Goal: Information Seeking & Learning: Learn about a topic

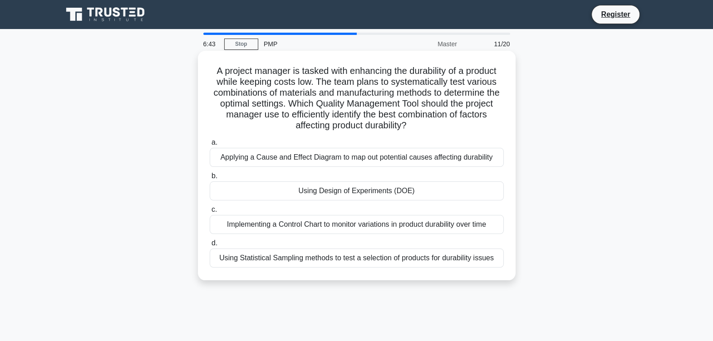
click at [381, 158] on div "Applying a Cause and Effect Diagram to map out potential causes affecting durab…" at bounding box center [357, 157] width 294 height 19
click at [210, 146] on input "a. Applying a Cause and Effect Diagram to map out potential causes affecting du…" at bounding box center [210, 143] width 0 height 6
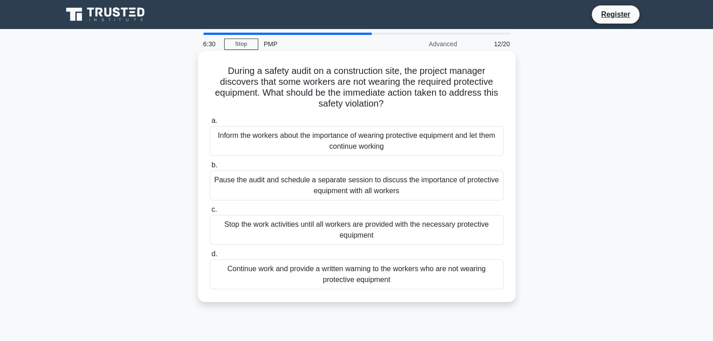
click at [325, 234] on div "Stop the work activities until all workers are provided with the necessary prot…" at bounding box center [357, 230] width 294 height 30
click at [210, 213] on input "c. Stop the work activities until all workers are provided with the necessary p…" at bounding box center [210, 210] width 0 height 6
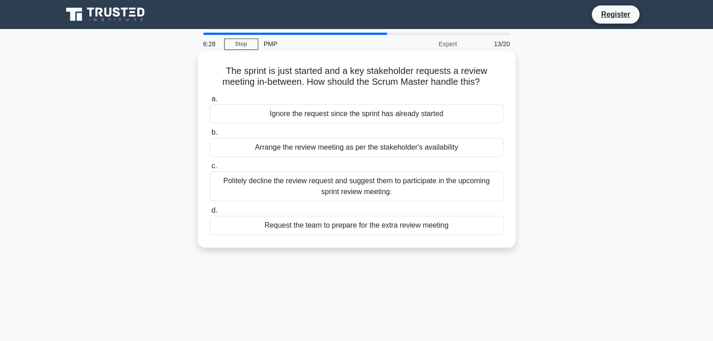
click at [360, 85] on h5 "The sprint is just started and a key stakeholder requests a review meeting in-b…" at bounding box center [357, 76] width 296 height 23
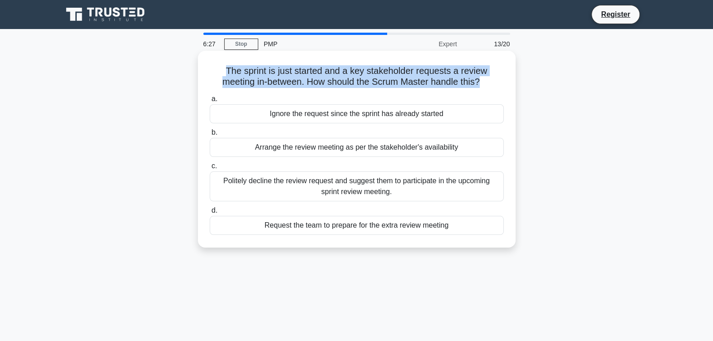
drag, startPoint x: 360, startPoint y: 85, endPoint x: 326, endPoint y: 77, distance: 34.7
click at [326, 77] on h5 "The sprint is just started and a key stakeholder requests a review meeting in-b…" at bounding box center [357, 76] width 296 height 23
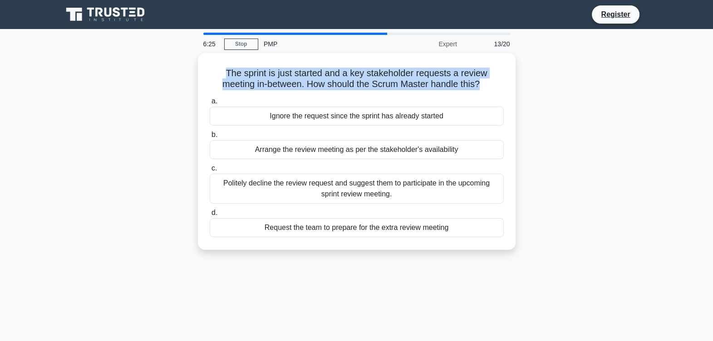
click at [543, 74] on div "The sprint is just started and a key stakeholder requests a review meeting in-b…" at bounding box center [356, 157] width 599 height 208
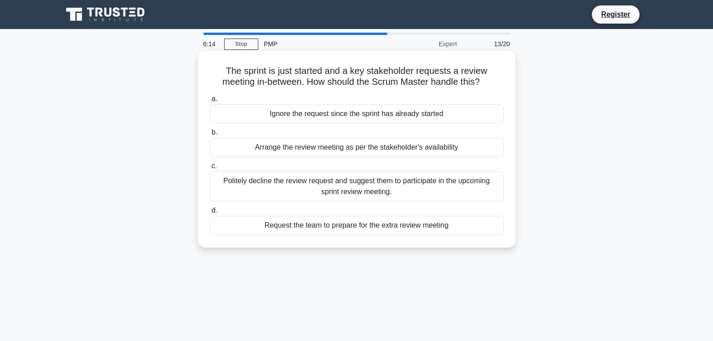
click at [486, 183] on div "Politely decline the review request and suggest them to participate in the upco…" at bounding box center [357, 187] width 294 height 30
click at [210, 169] on input "c. Politely decline the review request and suggest them to participate in the u…" at bounding box center [210, 166] width 0 height 6
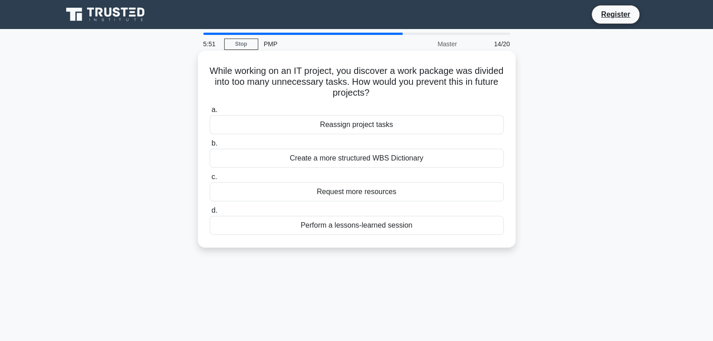
click at [421, 160] on div "Create a more structured WBS Dictionary" at bounding box center [357, 158] width 294 height 19
click at [210, 147] on input "b. Create a more structured WBS Dictionary" at bounding box center [210, 144] width 0 height 6
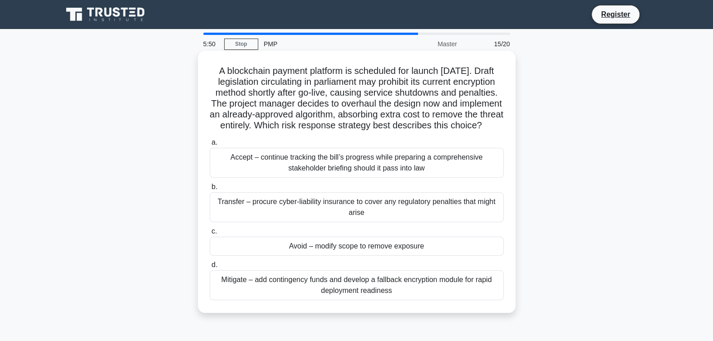
drag, startPoint x: 421, startPoint y: 160, endPoint x: 451, endPoint y: 109, distance: 59.2
click at [451, 109] on div "A blockchain payment platform is scheduled for launch in six months. Draft legi…" at bounding box center [357, 181] width 310 height 255
drag, startPoint x: 451, startPoint y: 109, endPoint x: 391, endPoint y: 93, distance: 61.7
click at [391, 93] on h5 "A blockchain payment platform is scheduled for launch in six months. Draft legi…" at bounding box center [357, 98] width 296 height 66
click at [424, 89] on h5 "A blockchain payment platform is scheduled for launch in six months. Draft legi…" at bounding box center [357, 98] width 296 height 66
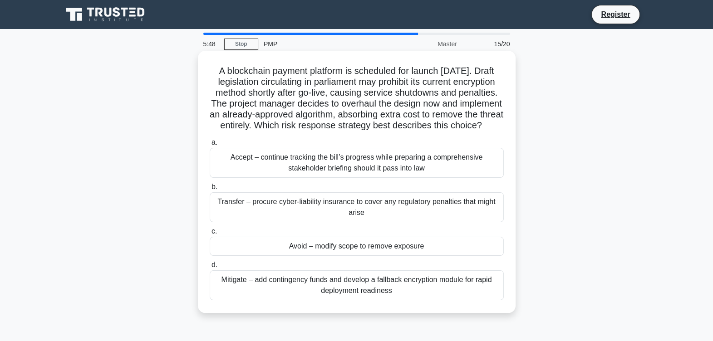
click at [424, 89] on h5 "A blockchain payment platform is scheduled for launch in six months. Draft legi…" at bounding box center [357, 98] width 296 height 66
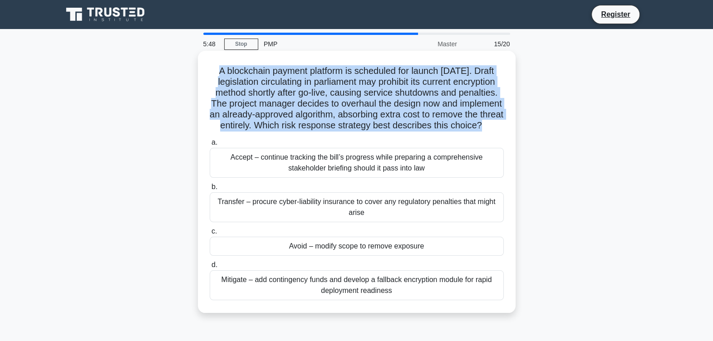
click at [424, 89] on h5 "A blockchain payment platform is scheduled for launch in six months. Draft legi…" at bounding box center [357, 98] width 296 height 66
drag, startPoint x: 424, startPoint y: 89, endPoint x: 462, endPoint y: 118, distance: 47.2
click at [462, 118] on h5 "A blockchain payment platform is scheduled for launch in six months. Draft legi…" at bounding box center [357, 98] width 296 height 66
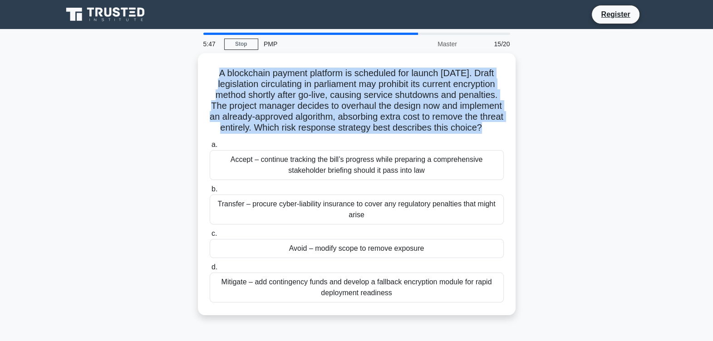
click at [529, 127] on div "A blockchain payment platform is scheduled for launch in six months. Draft legi…" at bounding box center [356, 189] width 599 height 273
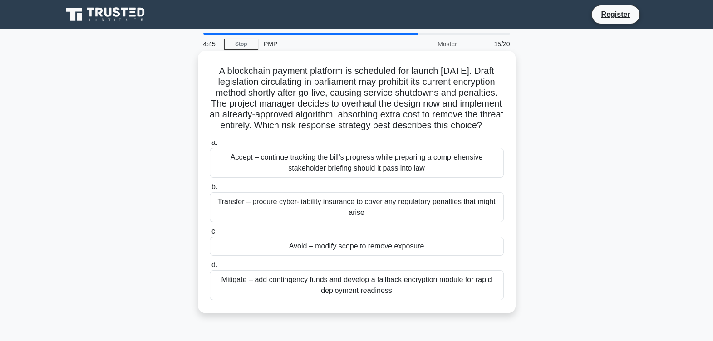
click at [408, 256] on div "Avoid – modify scope to remove exposure" at bounding box center [357, 246] width 294 height 19
click at [210, 235] on input "c. Avoid – modify scope to remove exposure" at bounding box center [210, 232] width 0 height 6
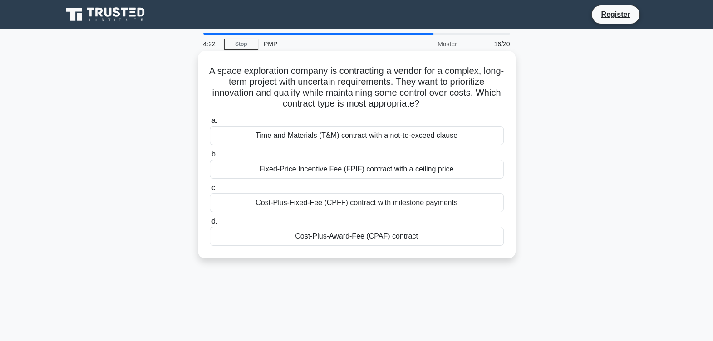
click at [463, 132] on div "Time and Materials (T&M) contract with a not-to-exceed clause" at bounding box center [357, 135] width 294 height 19
click at [210, 124] on input "a. Time and Materials (T&M) contract with a not-to-exceed clause" at bounding box center [210, 121] width 0 height 6
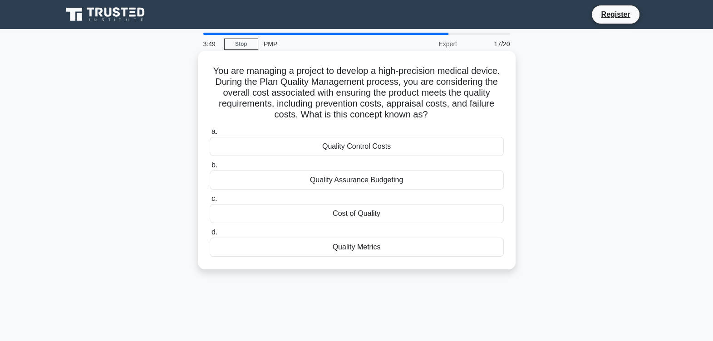
click at [462, 143] on div "Quality Control Costs" at bounding box center [357, 146] width 294 height 19
click at [210, 135] on input "a. Quality Control Costs" at bounding box center [210, 132] width 0 height 6
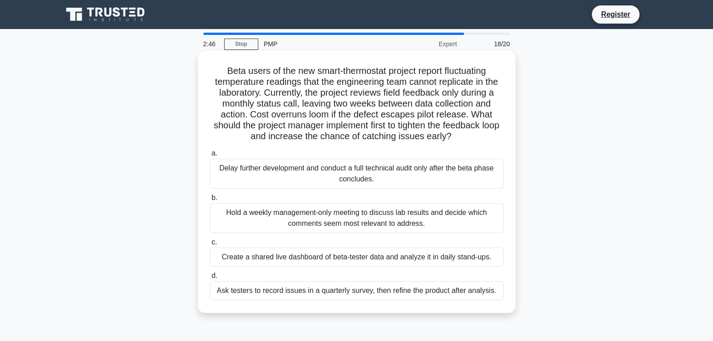
click at [286, 264] on div "Create a shared live dashboard of beta-tester data and analyze it in daily stan…" at bounding box center [357, 257] width 294 height 19
click at [210, 246] on input "c. Create a shared live dashboard of beta-tester data and analyze it in daily s…" at bounding box center [210, 243] width 0 height 6
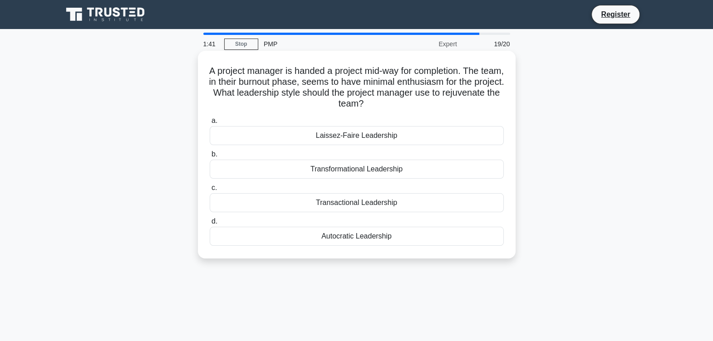
click at [356, 171] on div "Transformational Leadership" at bounding box center [357, 169] width 294 height 19
click at [210, 157] on input "b. Transformational Leadership" at bounding box center [210, 155] width 0 height 6
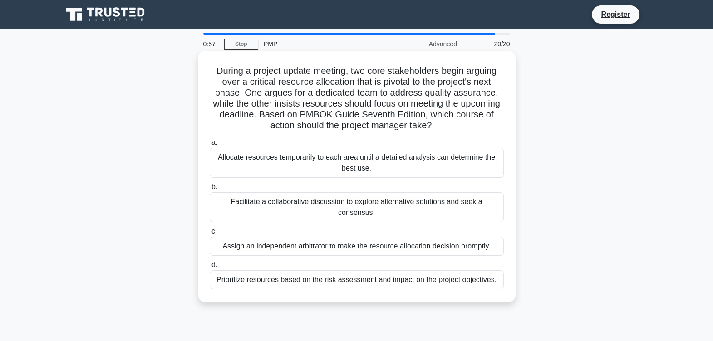
click at [408, 198] on div "Facilitate a collaborative discussion to explore alternative solutions and seek…" at bounding box center [357, 207] width 294 height 30
click at [210, 190] on input "b. Facilitate a collaborative discussion to explore alternative solutions and s…" at bounding box center [210, 187] width 0 height 6
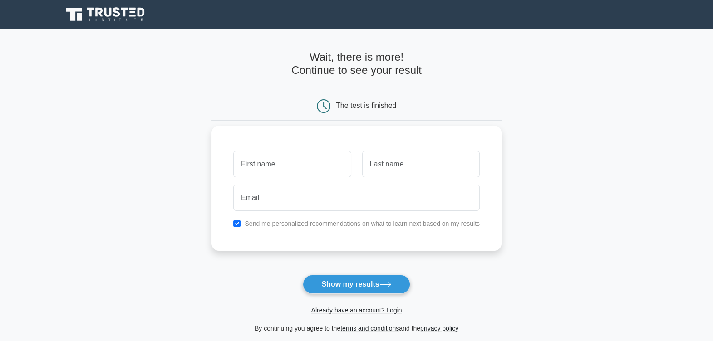
click at [311, 165] on input "text" at bounding box center [292, 164] width 118 height 26
click at [232, 226] on div "Send me personalized recommendations on what to learn next based on my results" at bounding box center [356, 223] width 257 height 11
click at [237, 221] on input "checkbox" at bounding box center [236, 223] width 7 height 7
checkbox input "false"
click at [267, 175] on input "text" at bounding box center [292, 164] width 118 height 26
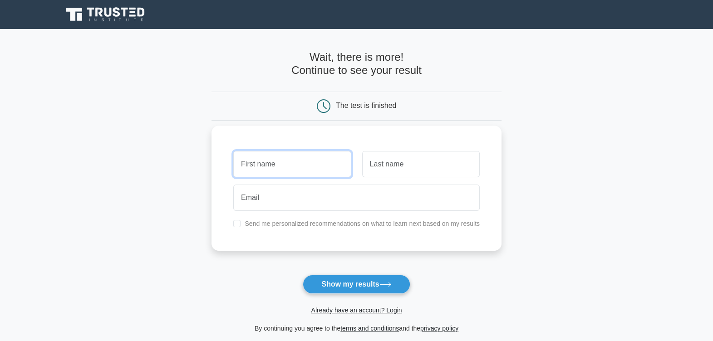
type input "[PERSON_NAME]"
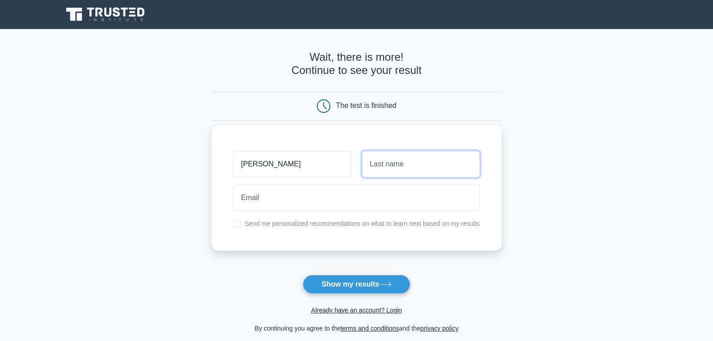
click at [410, 163] on input "text" at bounding box center [421, 164] width 118 height 26
type input "Smith"
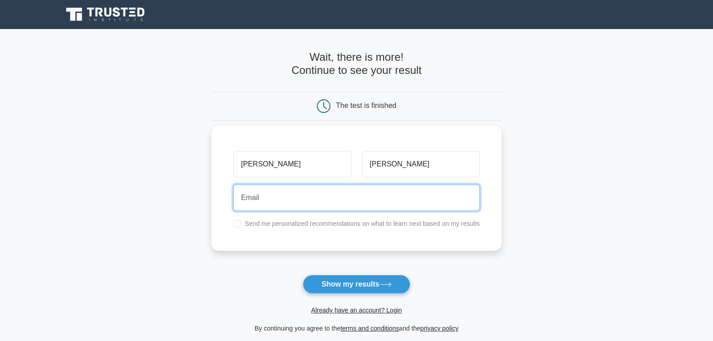
click at [360, 191] on input "email" at bounding box center [356, 198] width 246 height 26
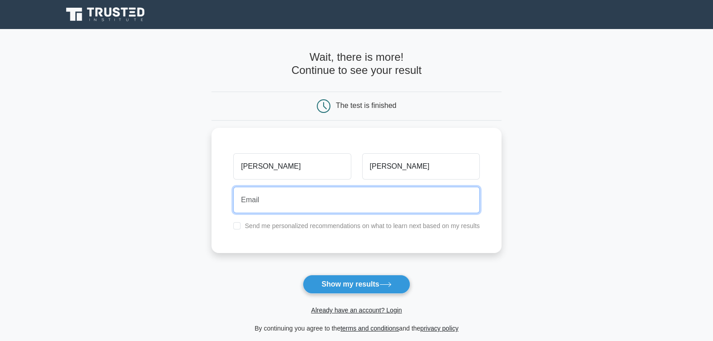
type input "dseeetyy684@gmail.com"
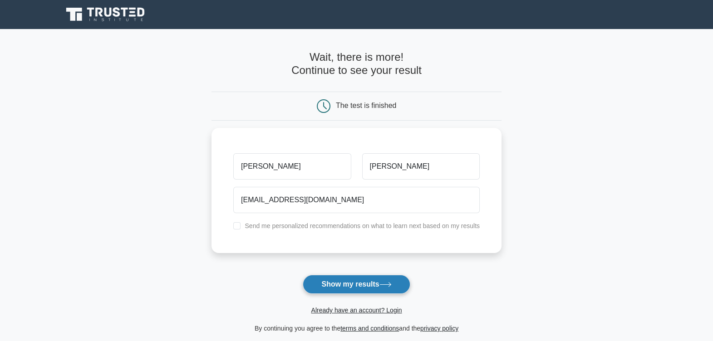
click at [361, 285] on button "Show my results" at bounding box center [356, 284] width 107 height 19
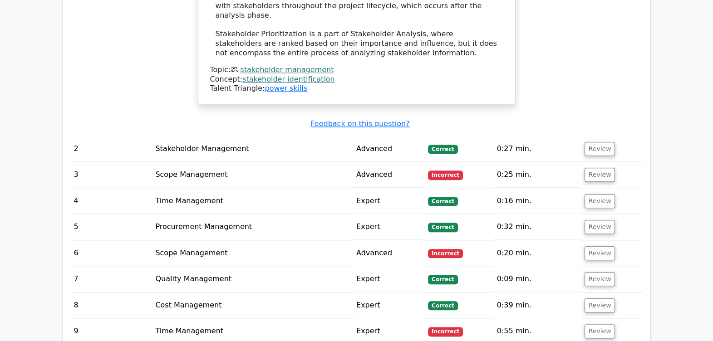
scroll to position [1288, 0]
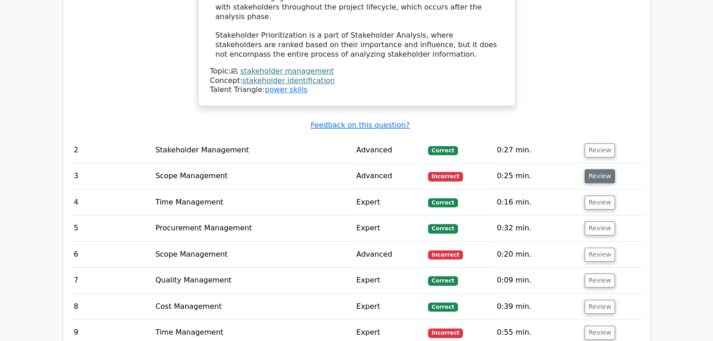
click at [596, 169] on button "Review" at bounding box center [600, 176] width 31 height 14
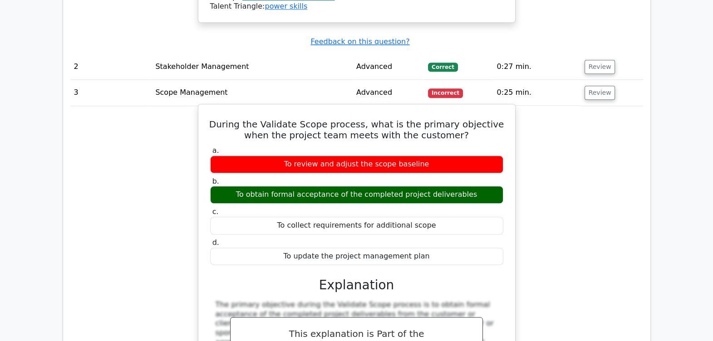
scroll to position [1359, 0]
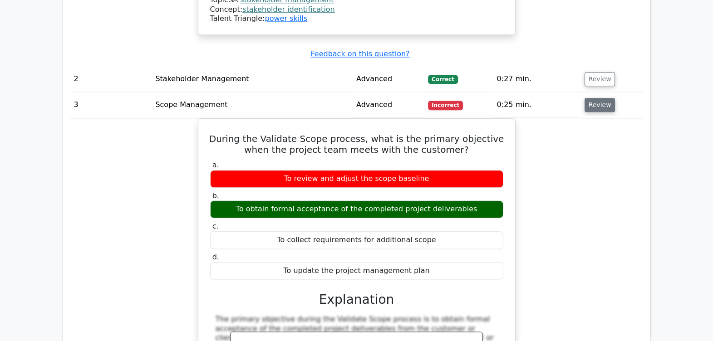
click at [599, 98] on button "Review" at bounding box center [600, 105] width 31 height 14
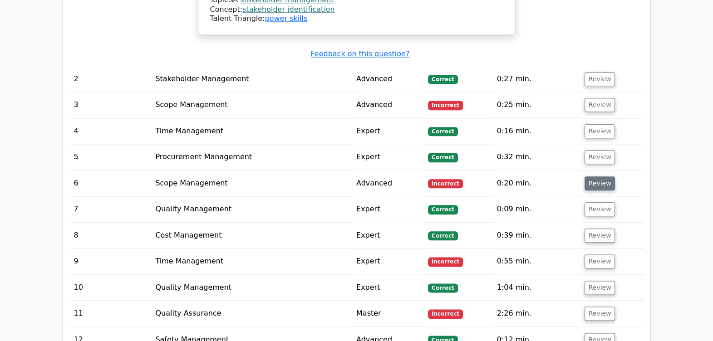
click at [587, 177] on button "Review" at bounding box center [600, 184] width 31 height 14
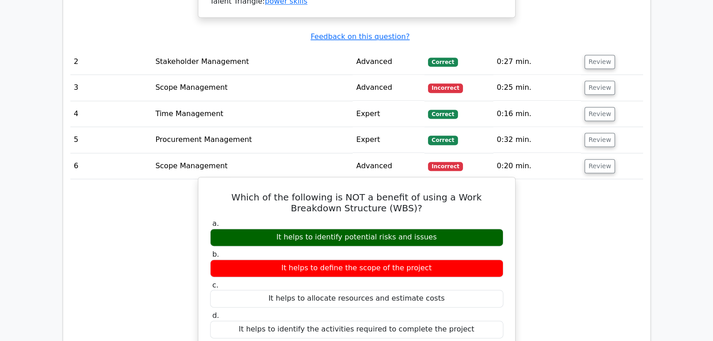
scroll to position [1375, 0]
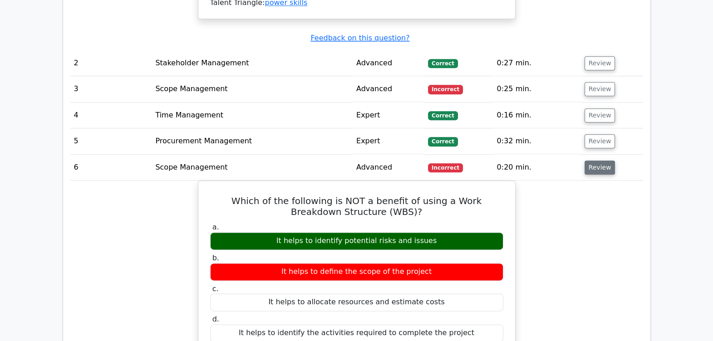
click at [599, 161] on button "Review" at bounding box center [600, 168] width 31 height 14
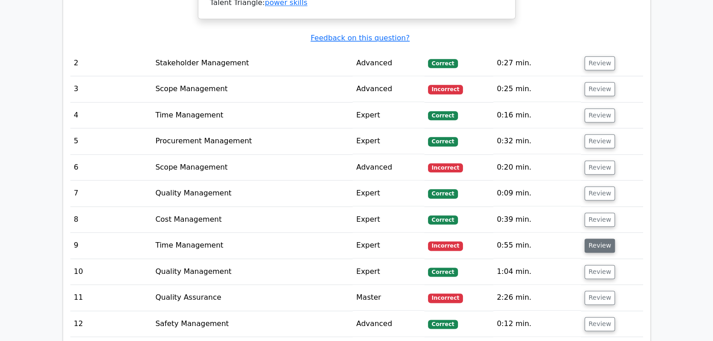
click at [600, 239] on button "Review" at bounding box center [600, 246] width 31 height 14
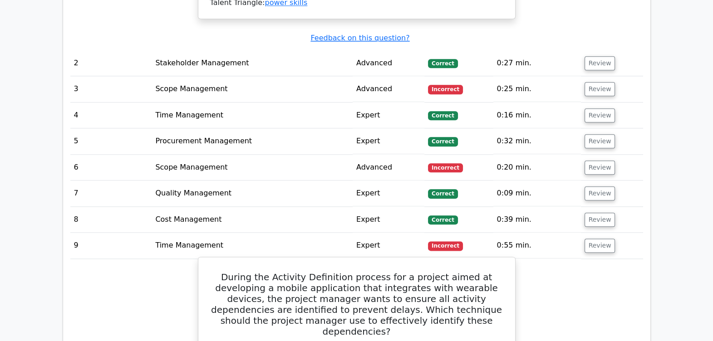
scroll to position [1498, 0]
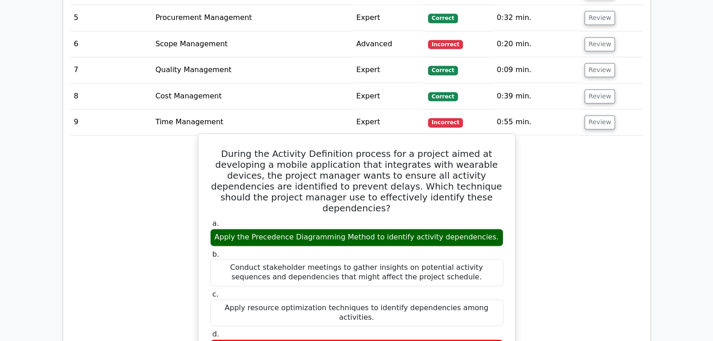
drag, startPoint x: 260, startPoint y: 149, endPoint x: 374, endPoint y: 152, distance: 113.9
click at [374, 229] on div "Apply the Precedence Diagramming Method to identify activity dependencies." at bounding box center [356, 238] width 293 height 18
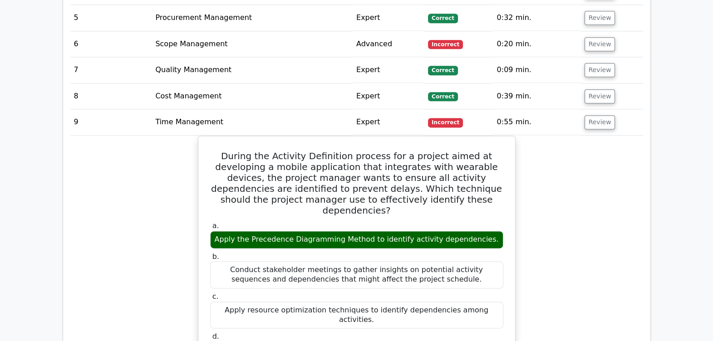
drag, startPoint x: 374, startPoint y: 152, endPoint x: 519, endPoint y: 102, distance: 154.0
click at [519, 136] on div "During the Activity Definition process for a project aimed at developing a mobi…" at bounding box center [356, 340] width 573 height 408
click at [612, 109] on td "Review" at bounding box center [612, 122] width 62 height 26
click at [602, 115] on button "Review" at bounding box center [600, 122] width 31 height 14
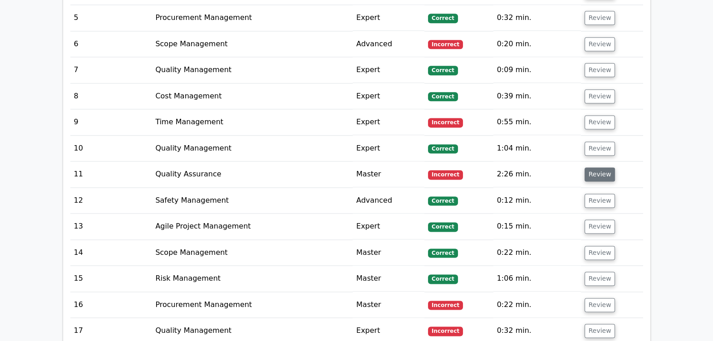
click at [597, 167] on button "Review" at bounding box center [600, 174] width 31 height 14
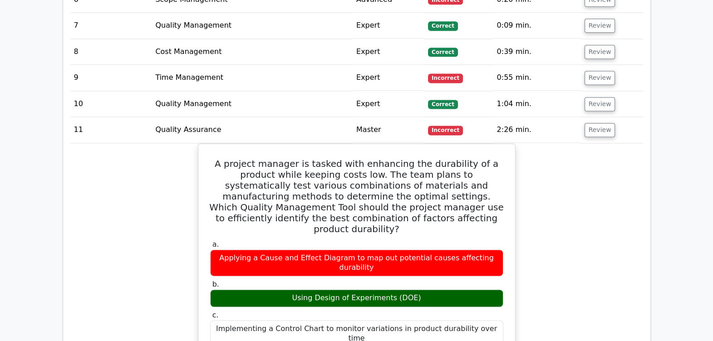
scroll to position [1546, 0]
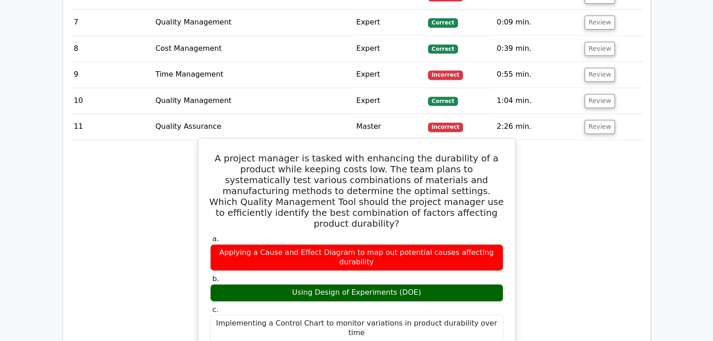
drag, startPoint x: 322, startPoint y: 200, endPoint x: 416, endPoint y: 201, distance: 94.4
click at [416, 284] on div "Using Design of Experiments (DOE)" at bounding box center [356, 293] width 293 height 18
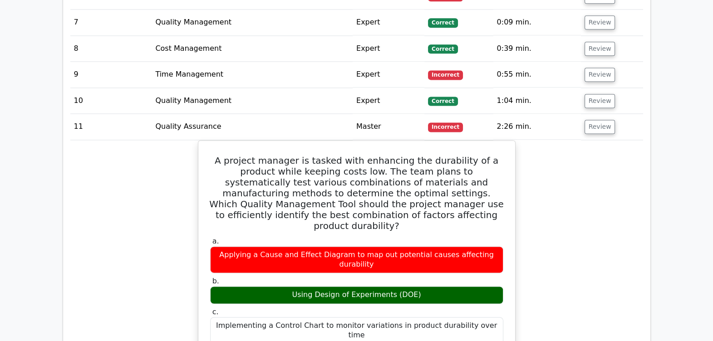
drag, startPoint x: 416, startPoint y: 201, endPoint x: 575, endPoint y: 113, distance: 181.8
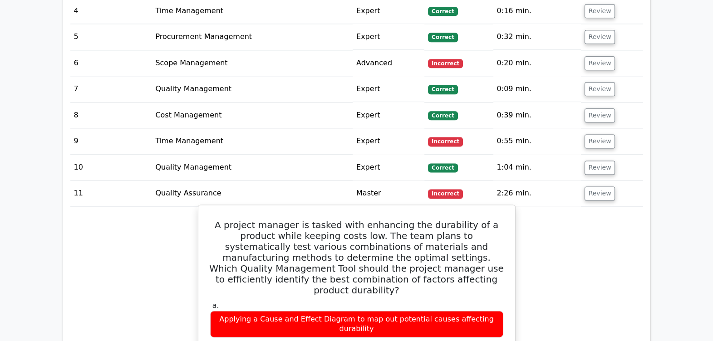
scroll to position [1478, 0]
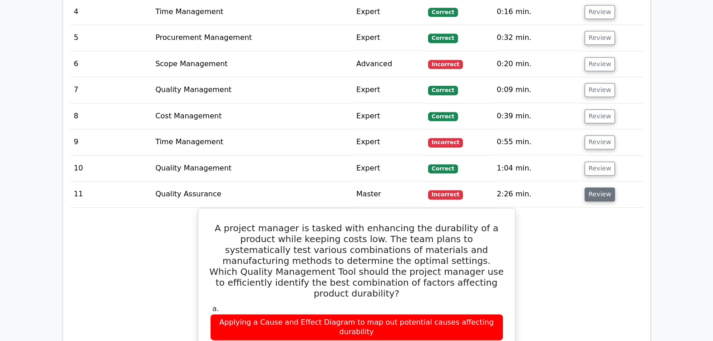
click at [585, 187] on button "Review" at bounding box center [600, 194] width 31 height 14
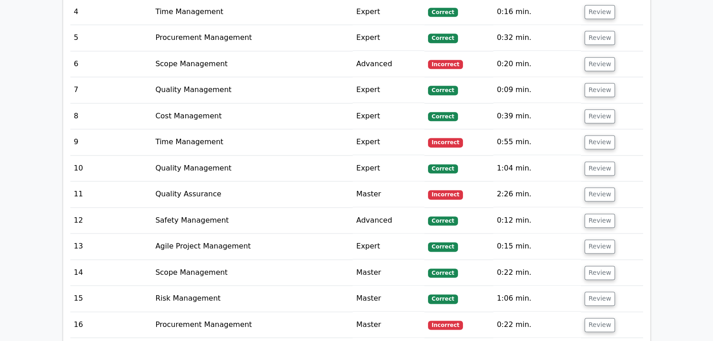
scroll to position [1580, 0]
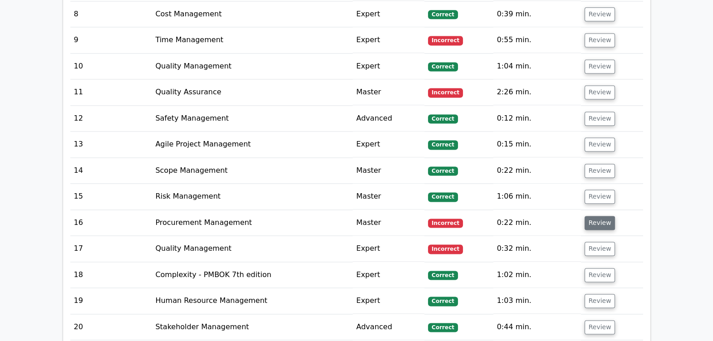
click at [588, 216] on button "Review" at bounding box center [600, 223] width 31 height 14
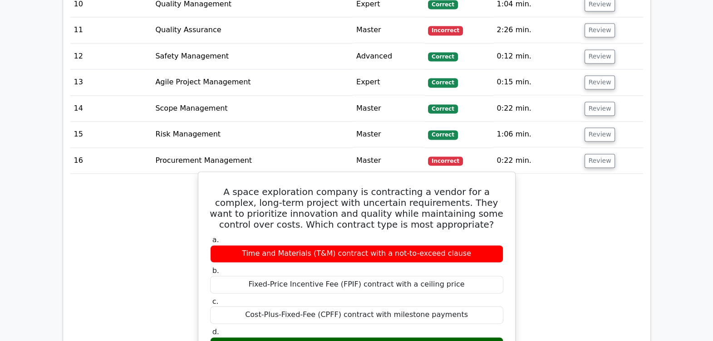
scroll to position [1642, 0]
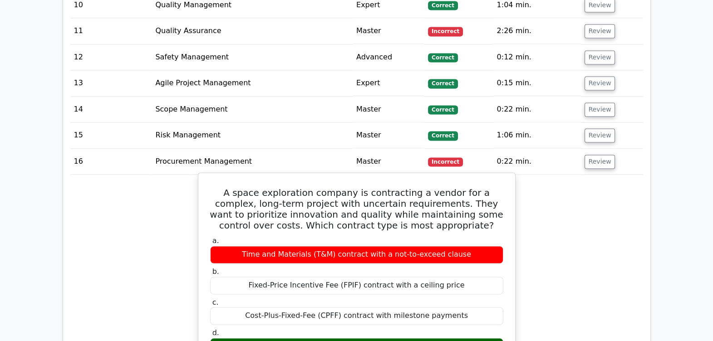
click at [436, 235] on div "a. Time and Materials (T&M) contract with a not-to-exceed clause b. Fixed-Price…" at bounding box center [357, 296] width 304 height 123
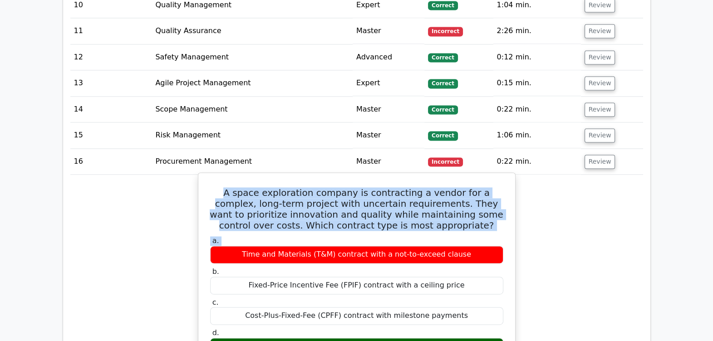
drag, startPoint x: 436, startPoint y: 159, endPoint x: 423, endPoint y: 132, distance: 29.8
click at [423, 187] on h5 "A space exploration company is contracting a vendor for a complex, long-term pr…" at bounding box center [356, 209] width 295 height 44
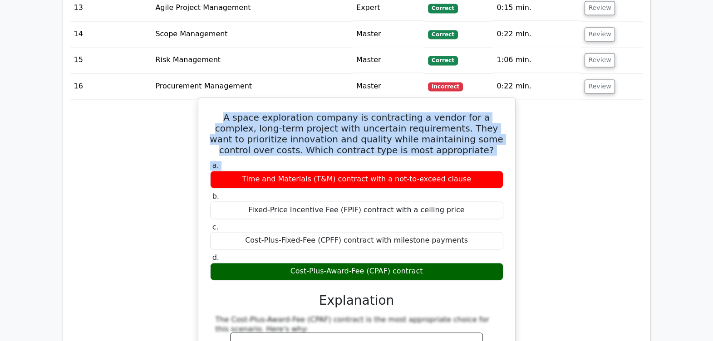
scroll to position [1729, 0]
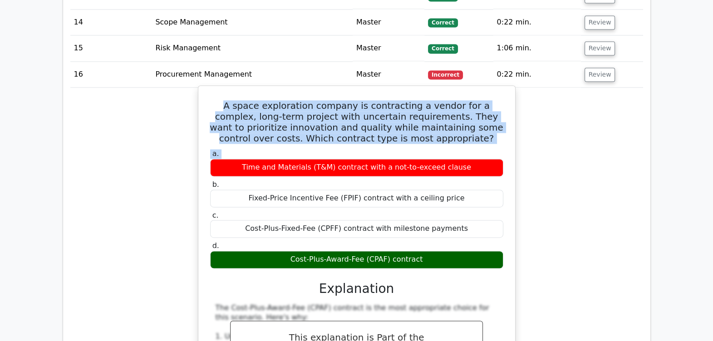
click at [470, 100] on h5 "A space exploration company is contracting a vendor for a complex, long-term pr…" at bounding box center [356, 122] width 295 height 44
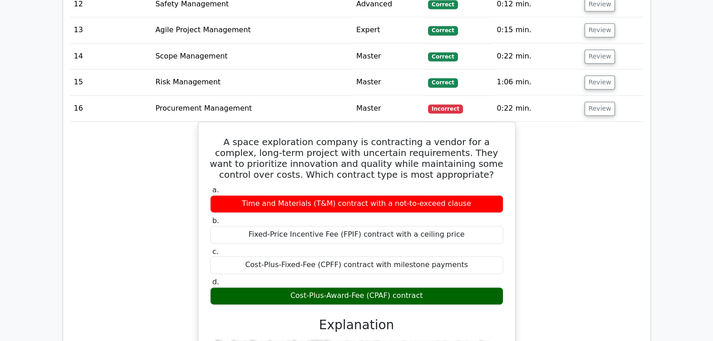
scroll to position [1694, 0]
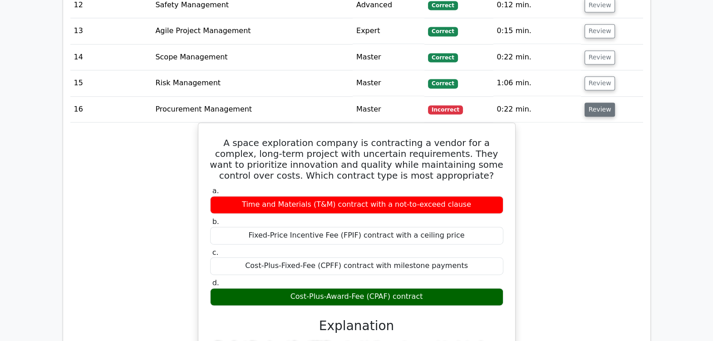
click at [593, 103] on button "Review" at bounding box center [600, 110] width 31 height 14
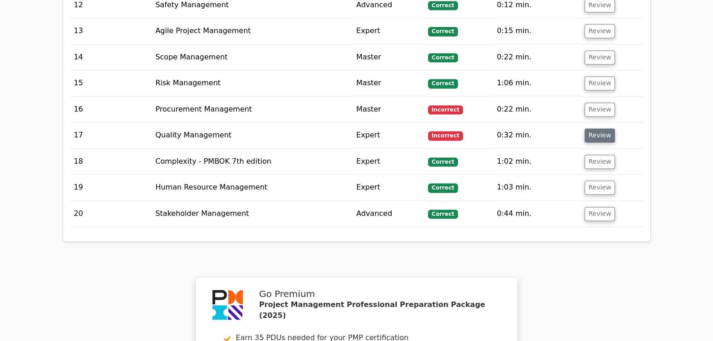
click at [597, 128] on button "Review" at bounding box center [600, 135] width 31 height 14
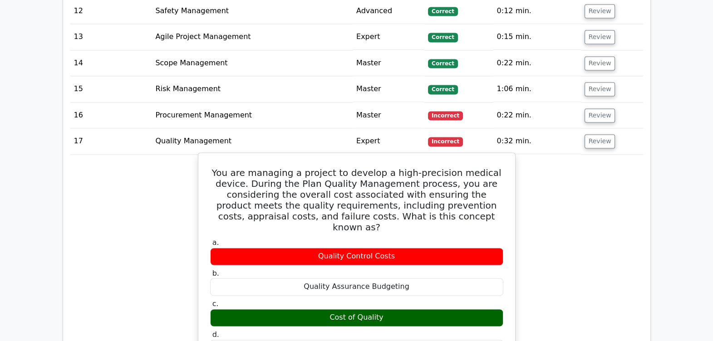
scroll to position [1687, 0]
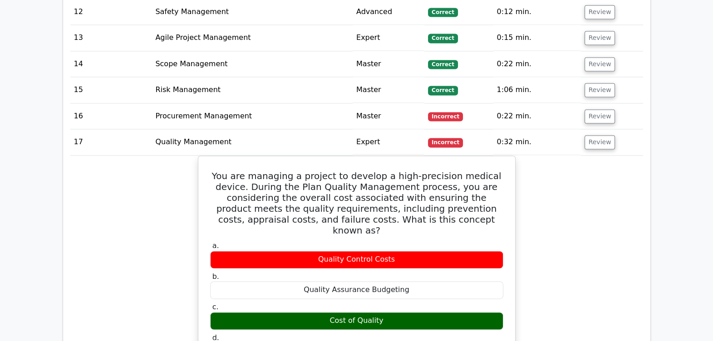
click at [589, 129] on td "Review" at bounding box center [612, 142] width 62 height 26
click at [597, 135] on button "Review" at bounding box center [600, 142] width 31 height 14
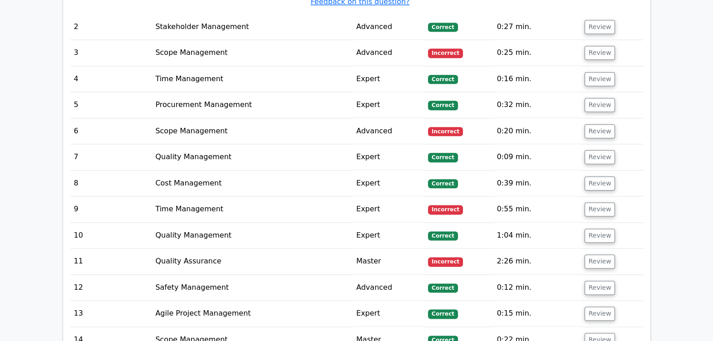
scroll to position [1459, 0]
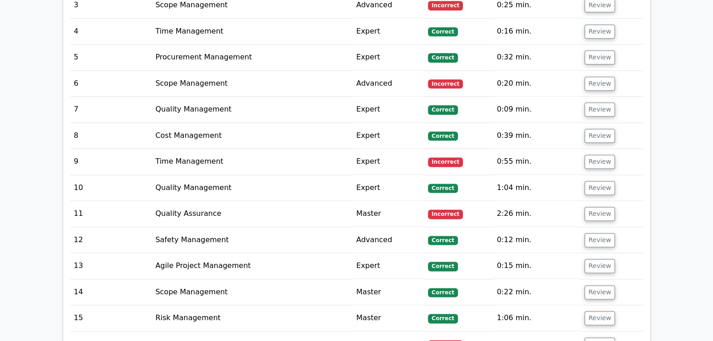
click at [374, 201] on td "Master" at bounding box center [389, 214] width 72 height 26
drag, startPoint x: 374, startPoint y: 140, endPoint x: 364, endPoint y: 271, distance: 131.5
click at [364, 332] on td "Master" at bounding box center [389, 345] width 72 height 26
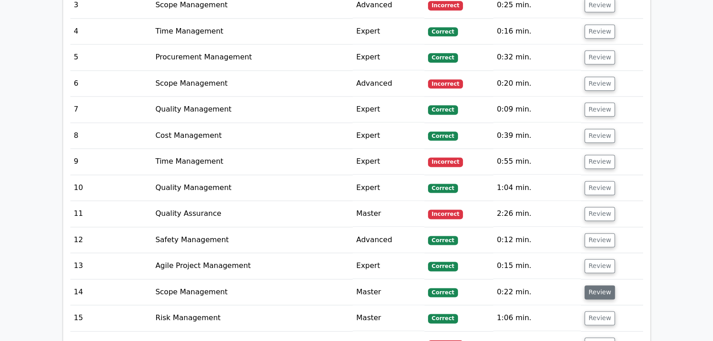
click at [600, 285] on button "Review" at bounding box center [600, 292] width 31 height 14
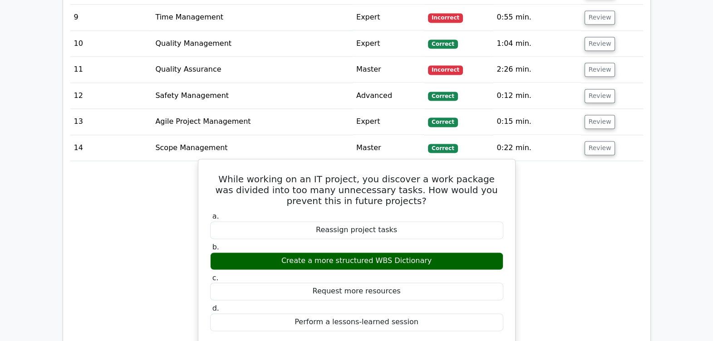
scroll to position [1604, 0]
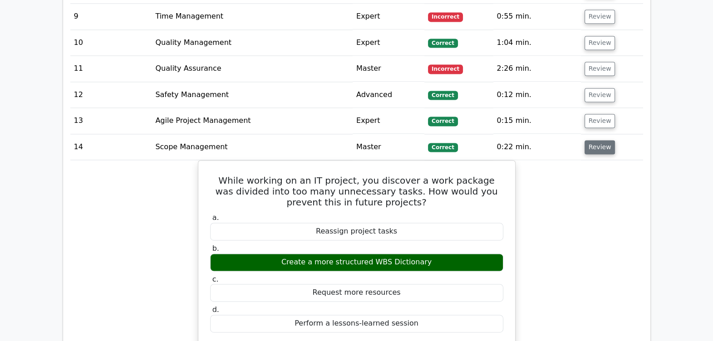
click at [590, 140] on button "Review" at bounding box center [600, 147] width 31 height 14
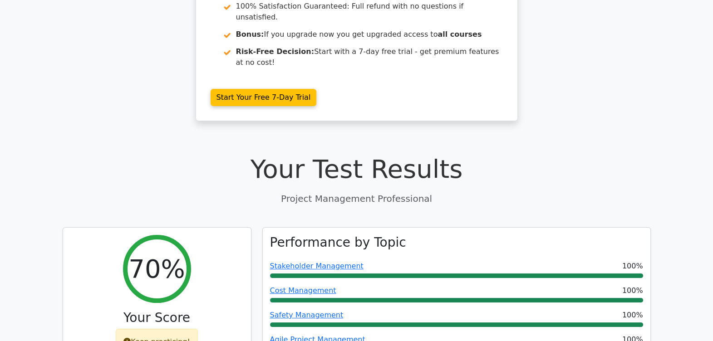
scroll to position [0, 0]
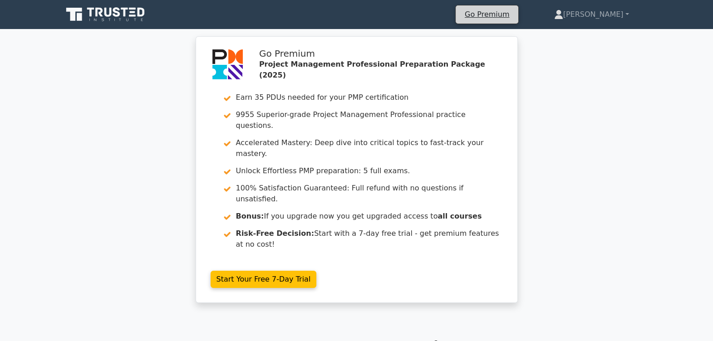
click at [519, 21] on li "Go Premium" at bounding box center [487, 14] width 64 height 19
click at [515, 19] on link "Go Premium" at bounding box center [486, 14] width 55 height 12
click at [128, 16] on icon at bounding box center [106, 14] width 87 height 17
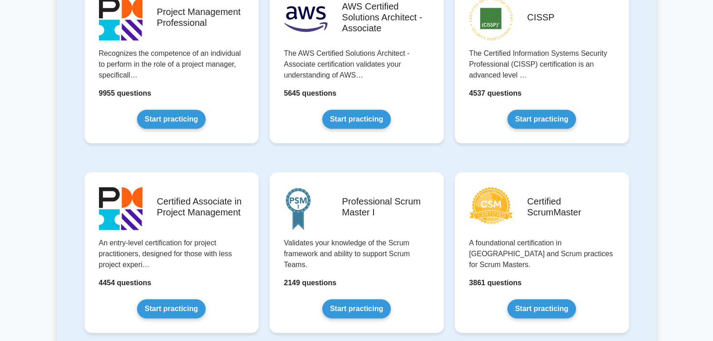
scroll to position [241, 0]
